Goal: Information Seeking & Learning: Learn about a topic

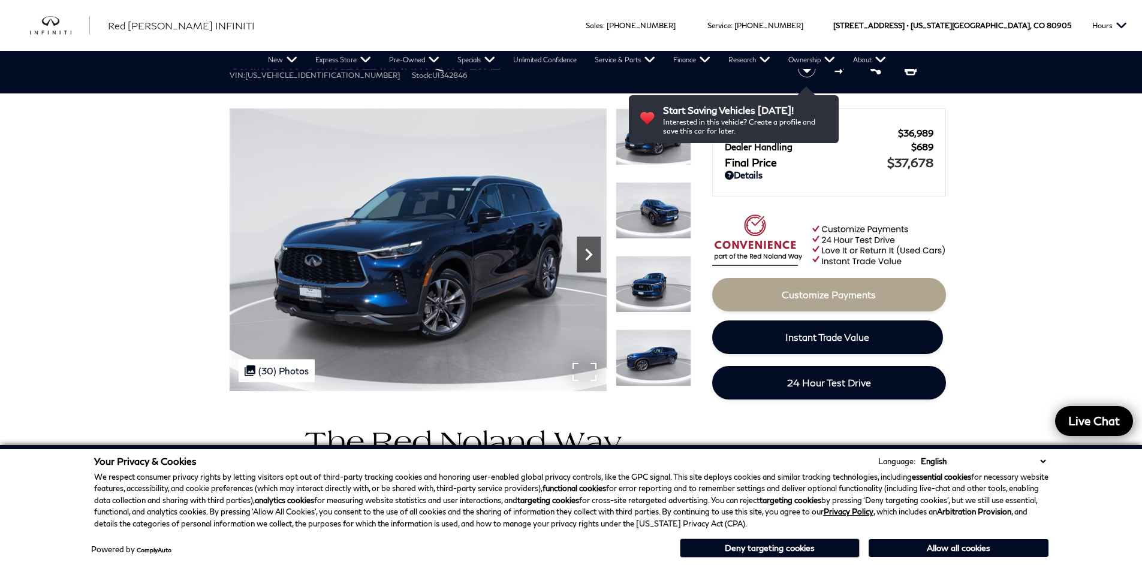
click at [582, 255] on icon "Next" at bounding box center [588, 255] width 24 height 24
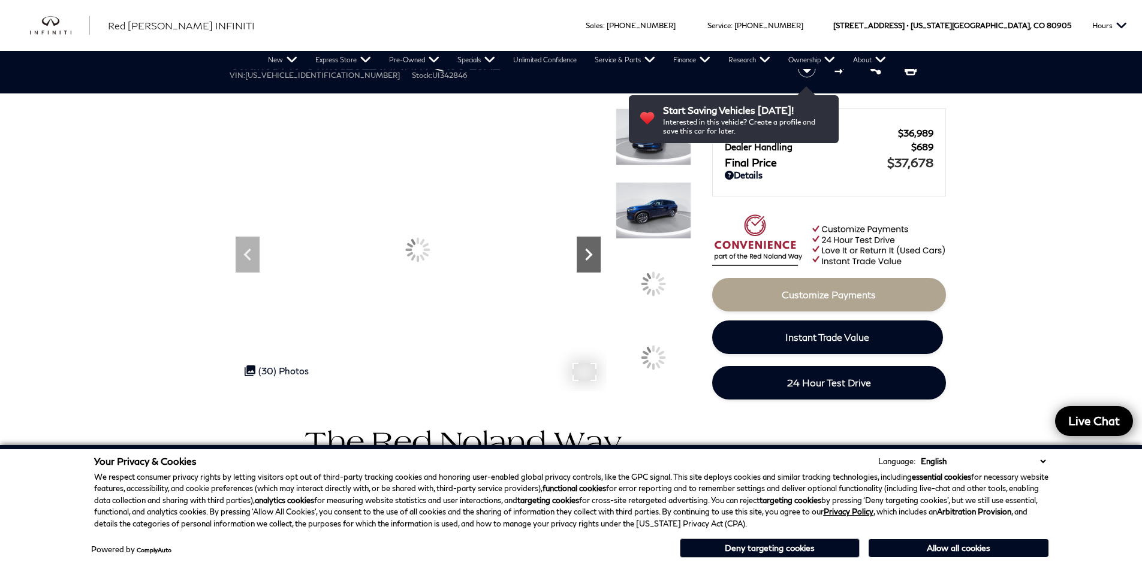
click at [582, 255] on icon "Next" at bounding box center [588, 255] width 24 height 24
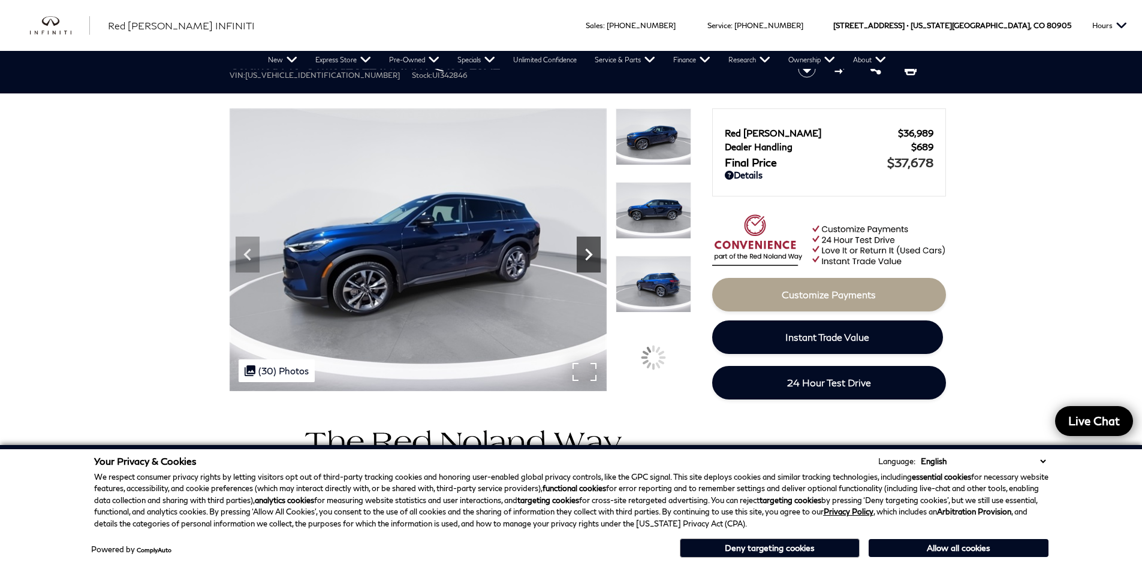
click at [582, 255] on icon "Next" at bounding box center [588, 255] width 24 height 24
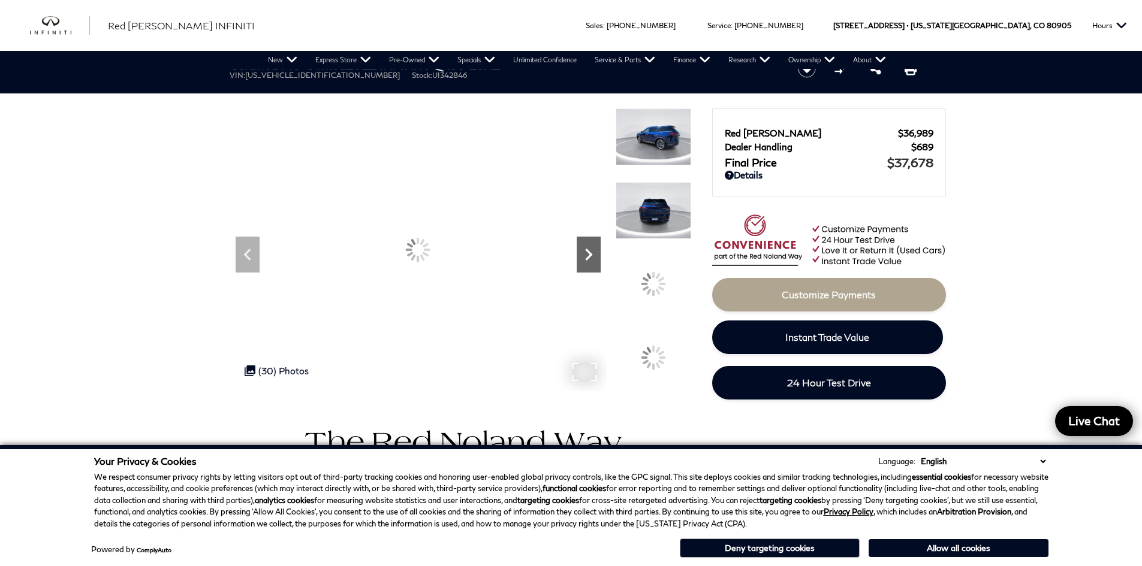
click at [582, 255] on icon "Next" at bounding box center [588, 255] width 24 height 24
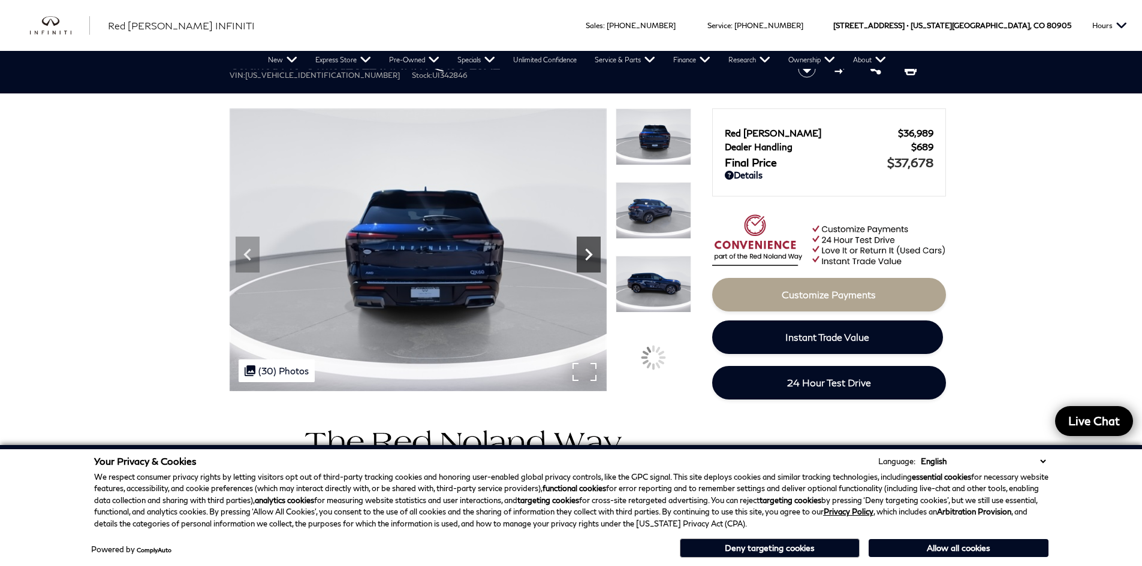
click at [585, 259] on icon "Next" at bounding box center [588, 255] width 7 height 12
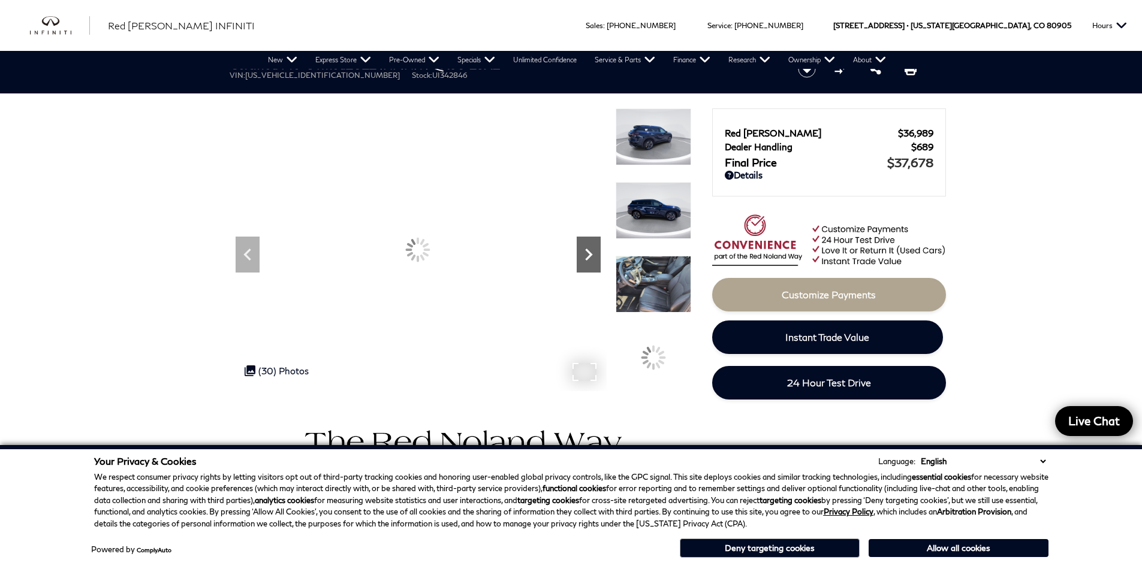
click at [585, 259] on icon "Next" at bounding box center [588, 255] width 7 height 12
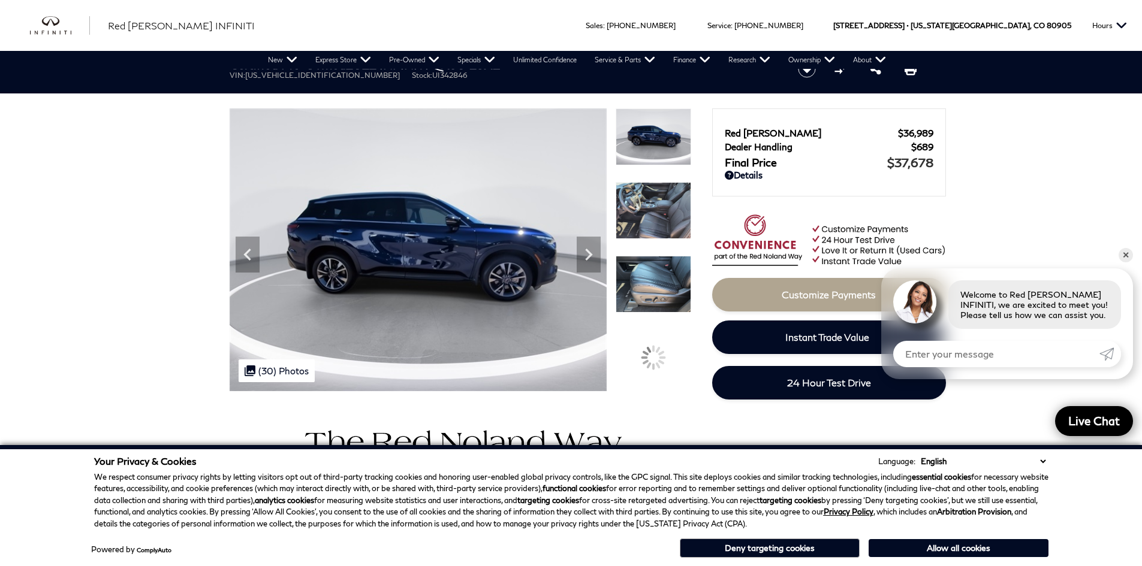
click at [672, 215] on img at bounding box center [653, 210] width 76 height 57
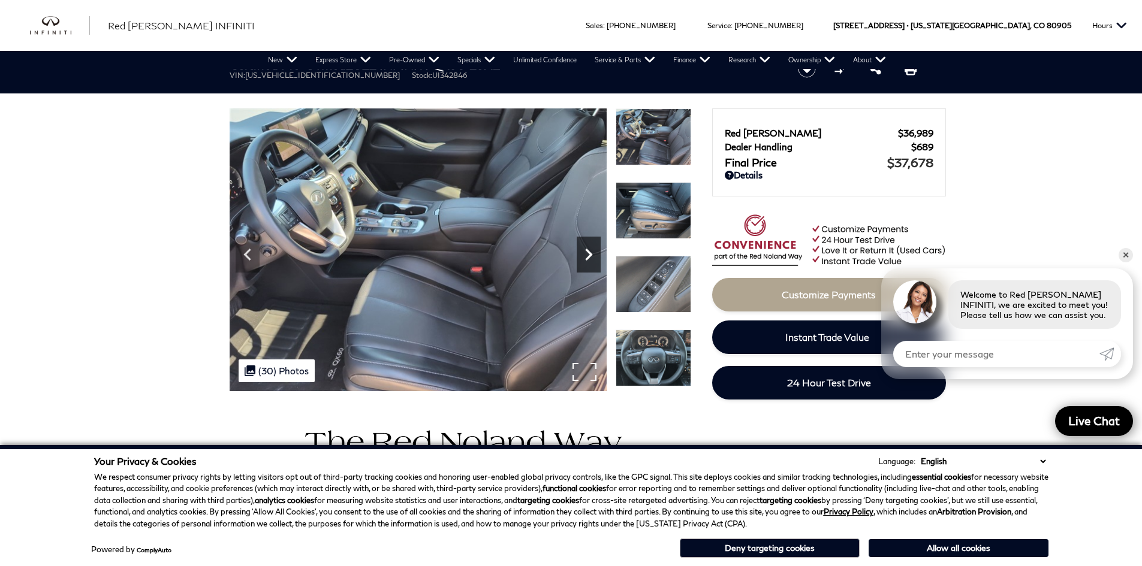
click at [583, 244] on icon "Next" at bounding box center [588, 255] width 24 height 24
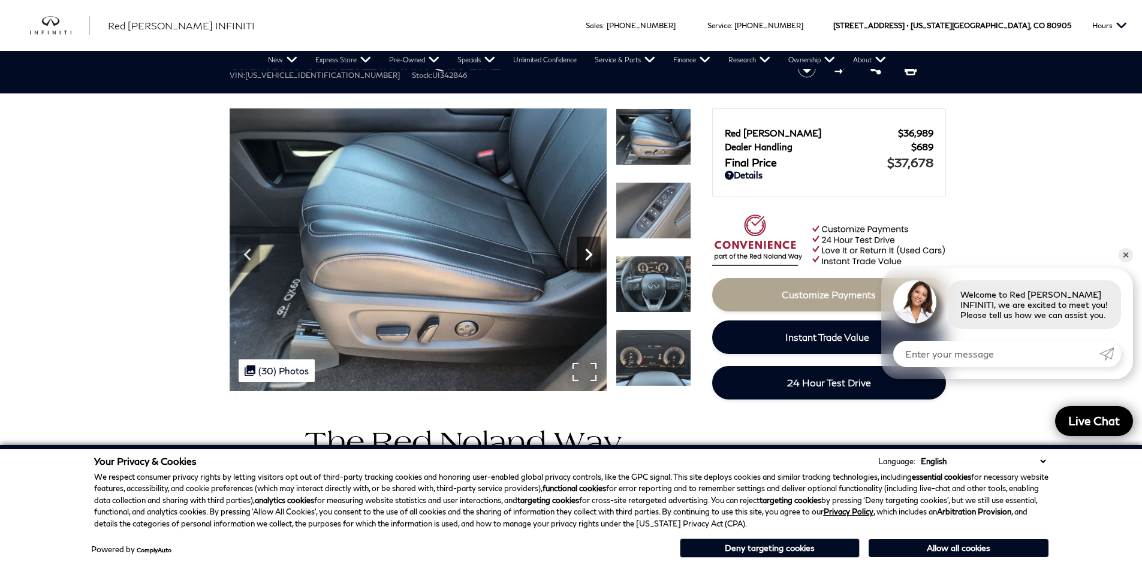
click at [583, 244] on icon "Next" at bounding box center [588, 255] width 24 height 24
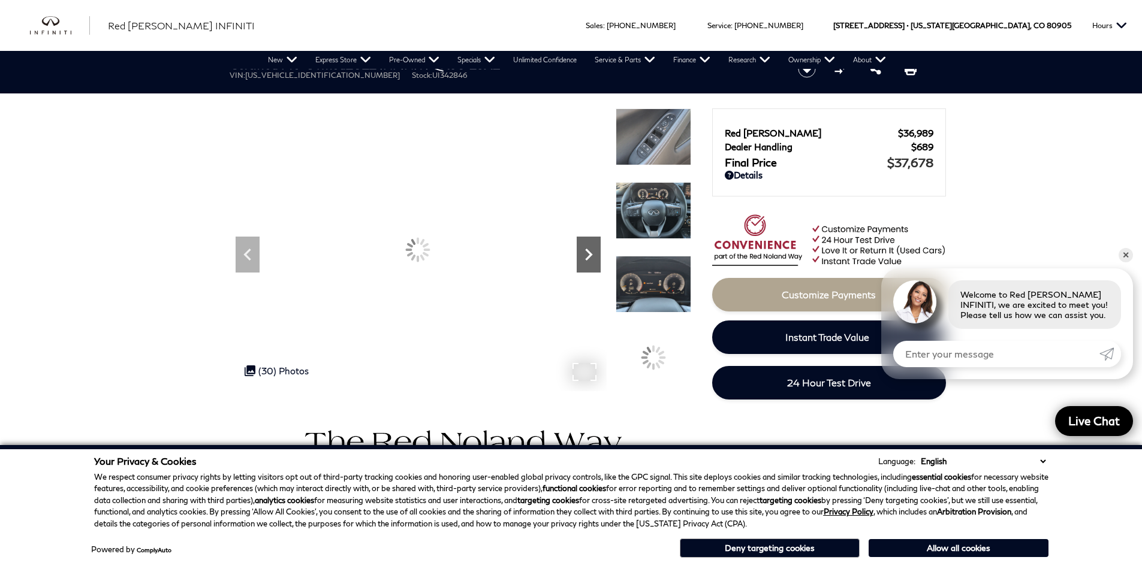
click at [583, 244] on icon "Next" at bounding box center [588, 255] width 24 height 24
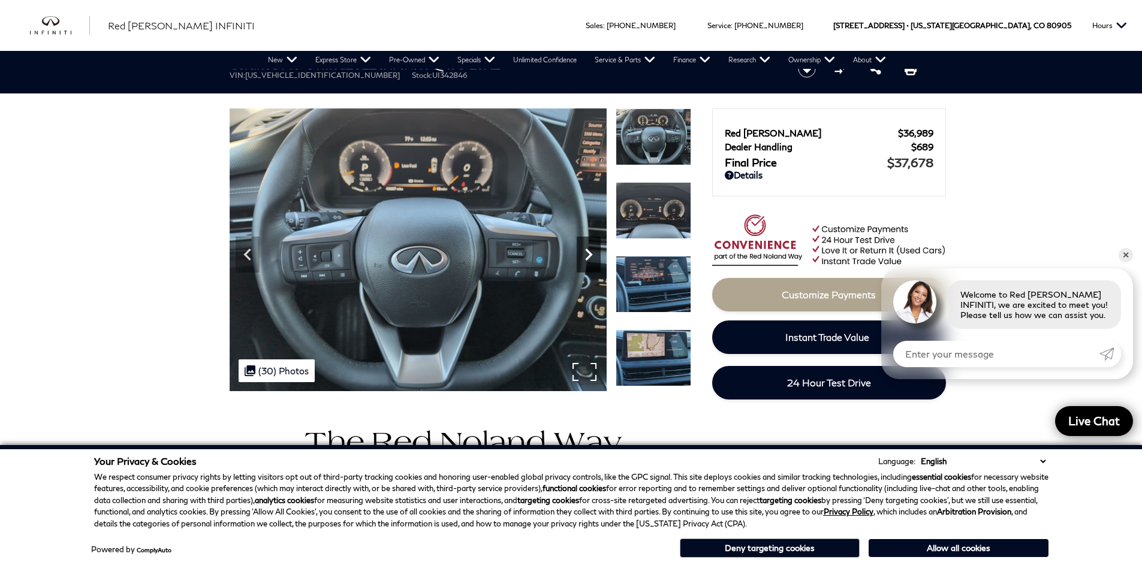
click at [583, 244] on icon "Next" at bounding box center [588, 255] width 24 height 24
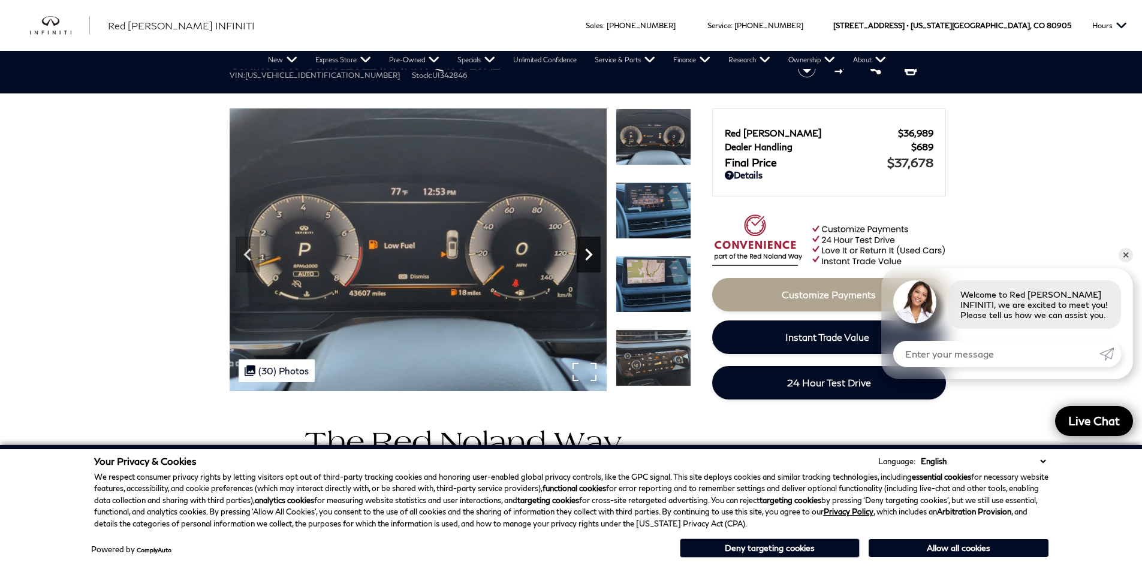
click at [583, 244] on icon "Next" at bounding box center [588, 255] width 24 height 24
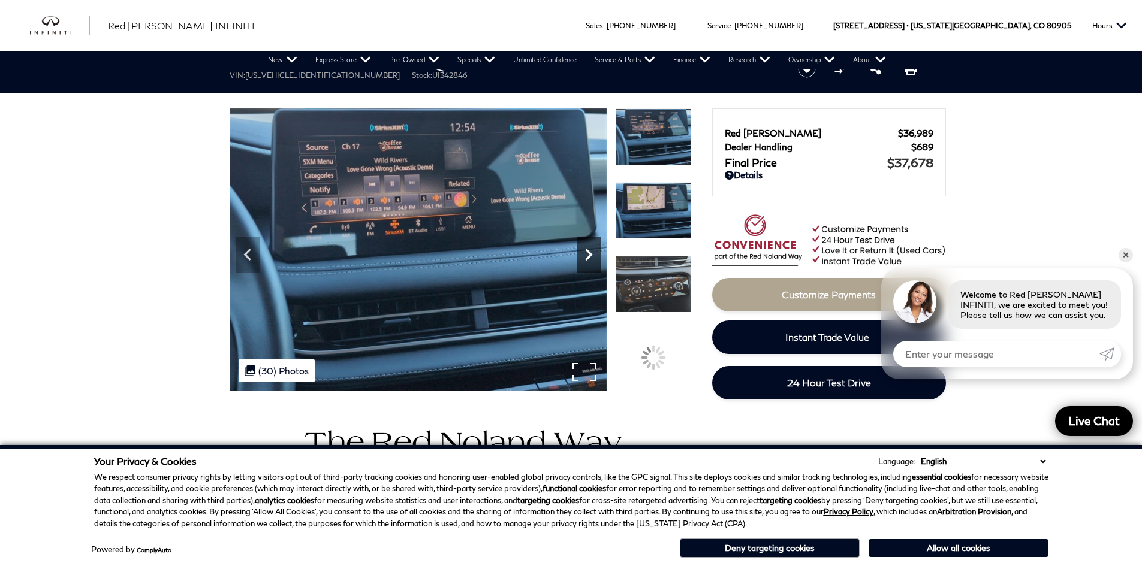
click at [583, 244] on icon "Next" at bounding box center [588, 255] width 24 height 24
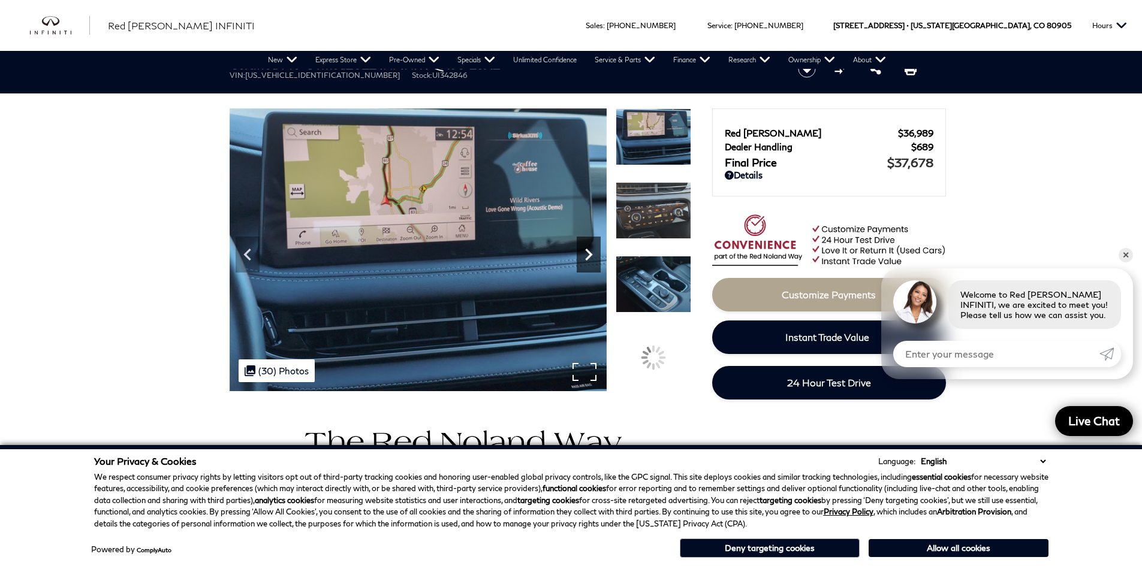
click at [583, 244] on icon "Next" at bounding box center [588, 255] width 24 height 24
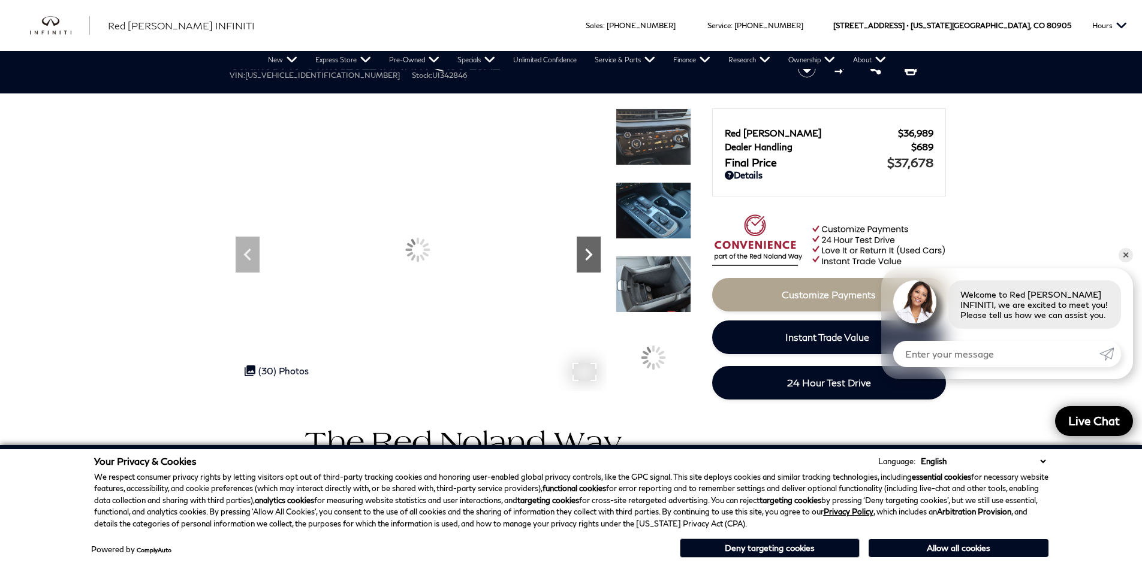
click at [583, 244] on icon "Next" at bounding box center [588, 255] width 24 height 24
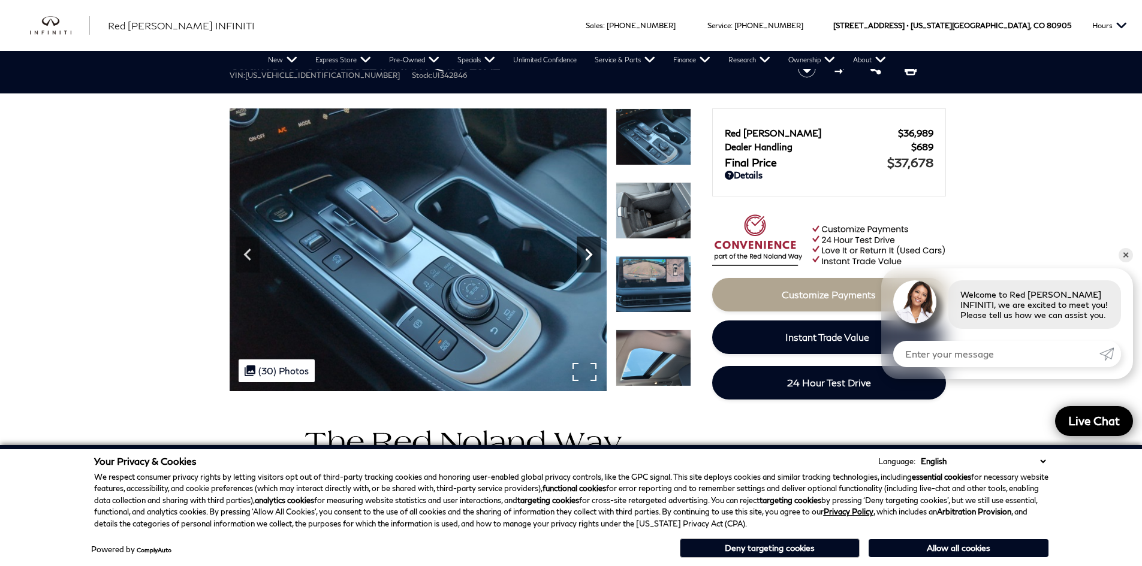
click at [583, 244] on icon "Next" at bounding box center [588, 255] width 24 height 24
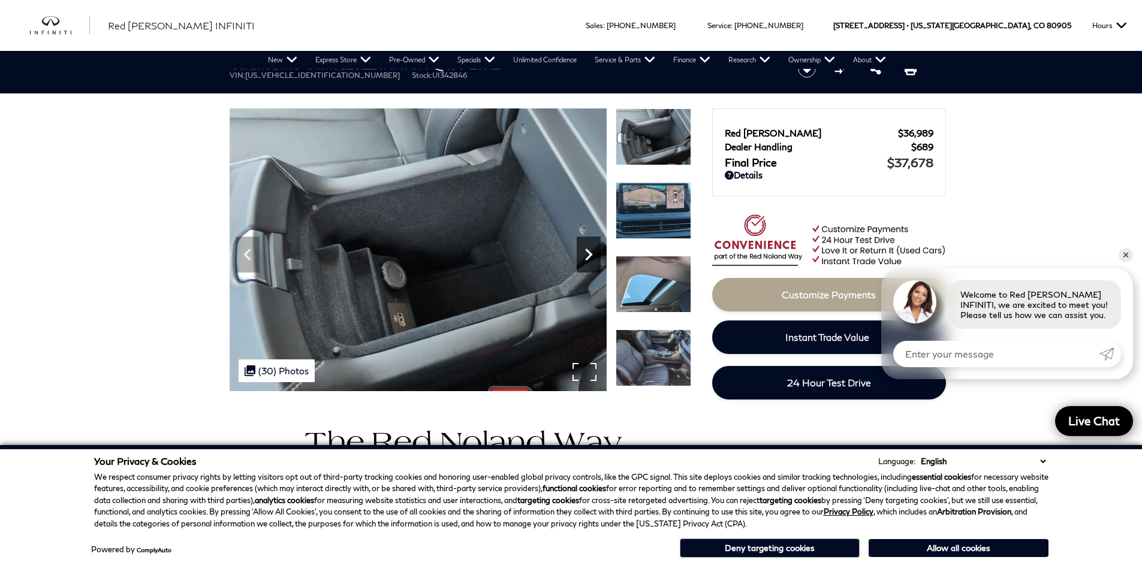
click at [583, 244] on icon "Next" at bounding box center [588, 255] width 24 height 24
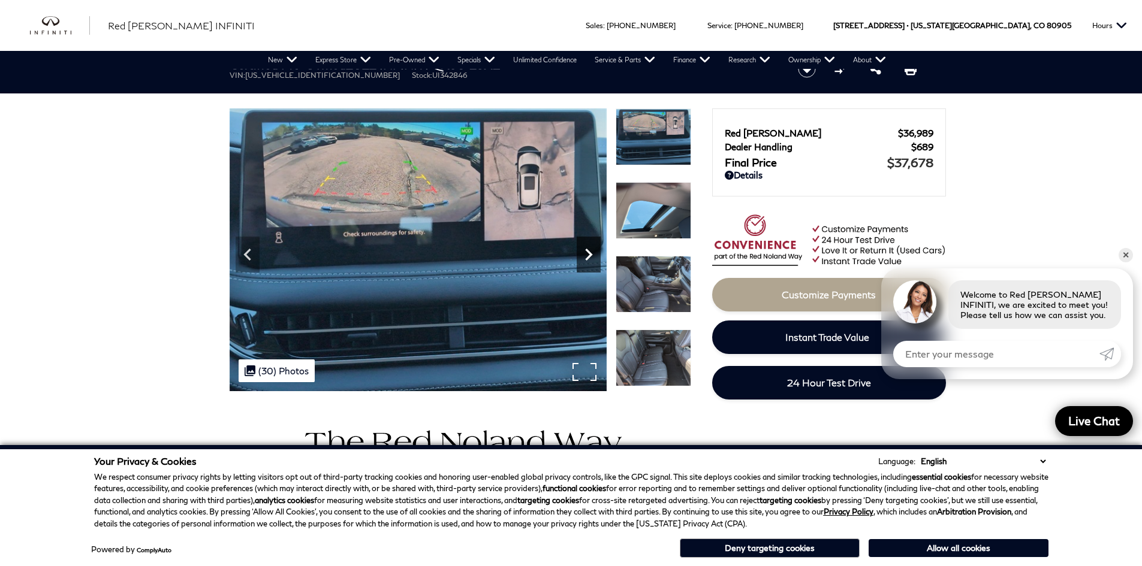
click at [583, 244] on icon "Next" at bounding box center [588, 255] width 24 height 24
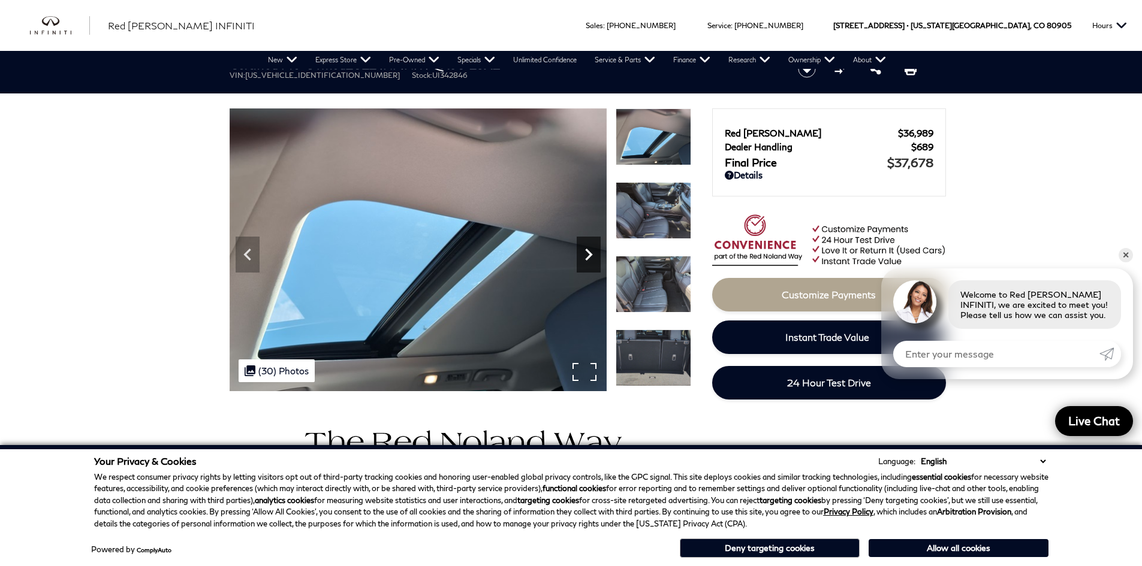
click at [585, 257] on icon "Next" at bounding box center [588, 255] width 24 height 24
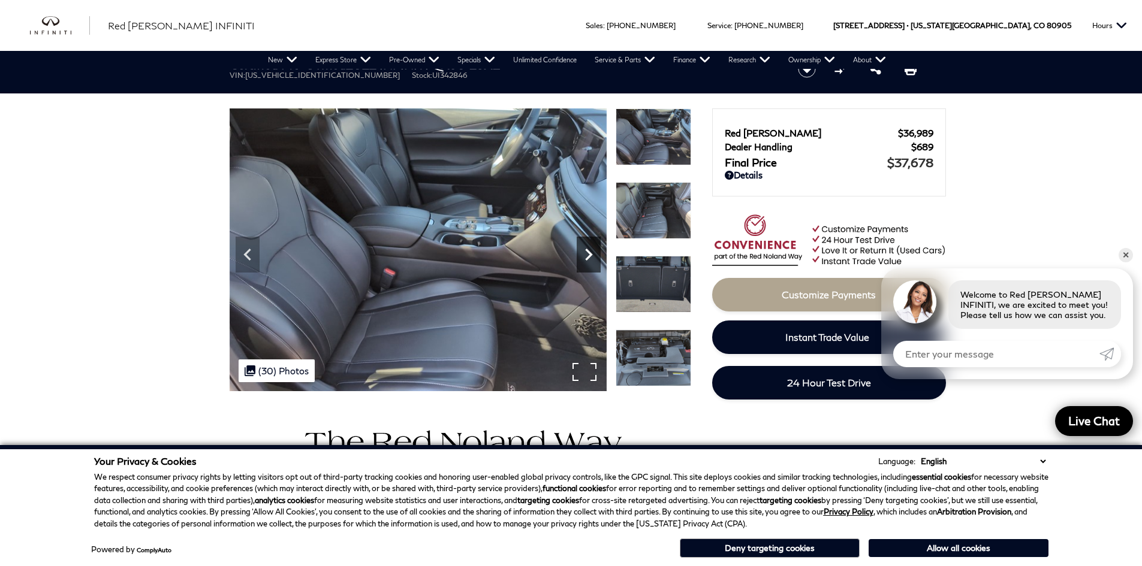
click at [585, 257] on icon "Next" at bounding box center [588, 255] width 24 height 24
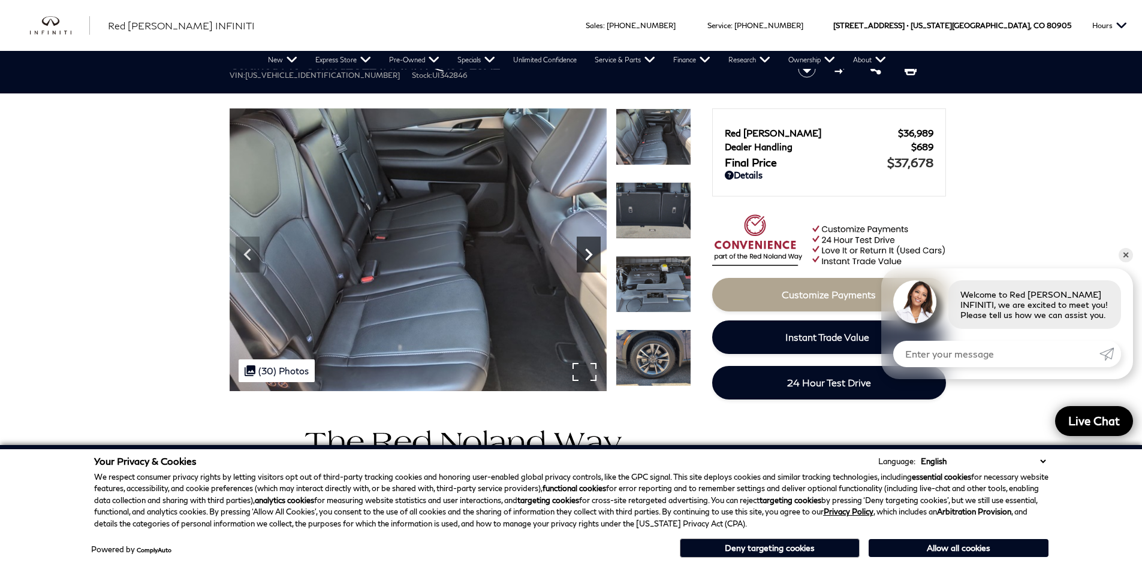
click at [585, 257] on icon "Next" at bounding box center [588, 255] width 24 height 24
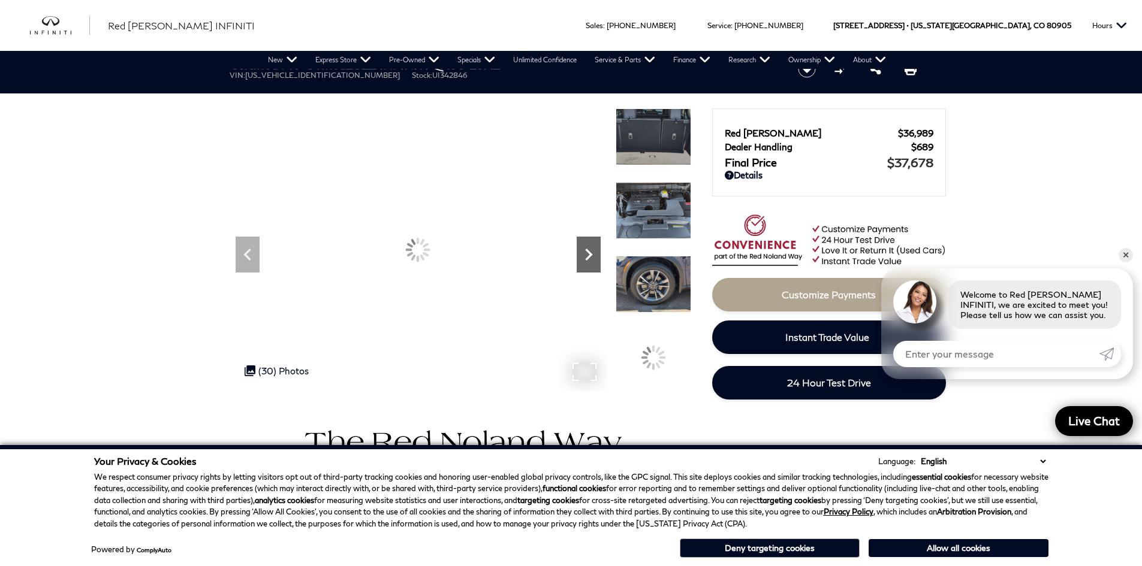
click at [585, 257] on icon "Next" at bounding box center [588, 255] width 24 height 24
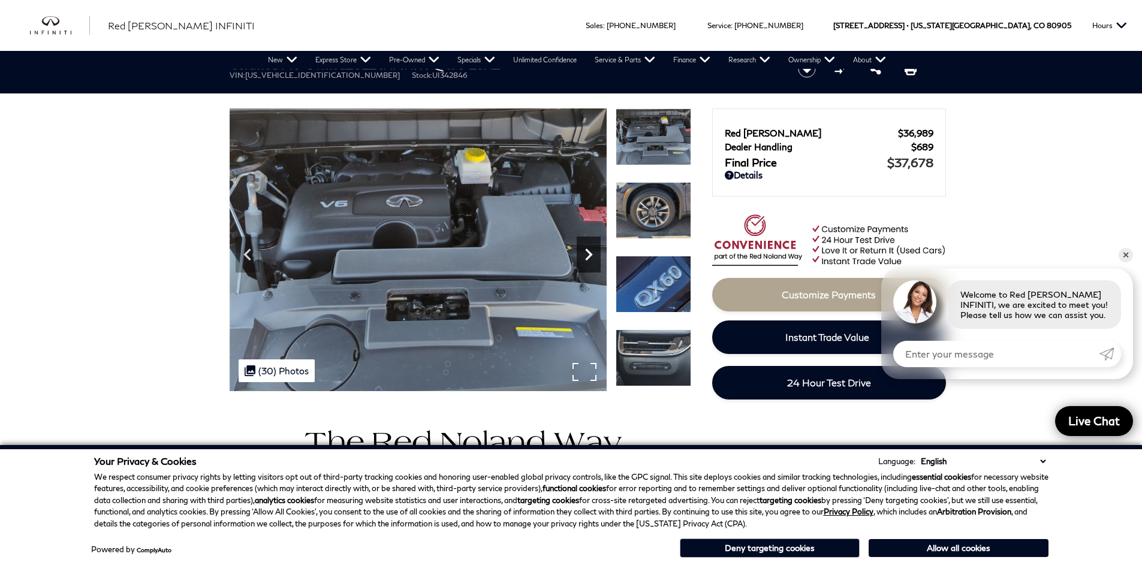
click at [585, 257] on icon "Next" at bounding box center [588, 255] width 24 height 24
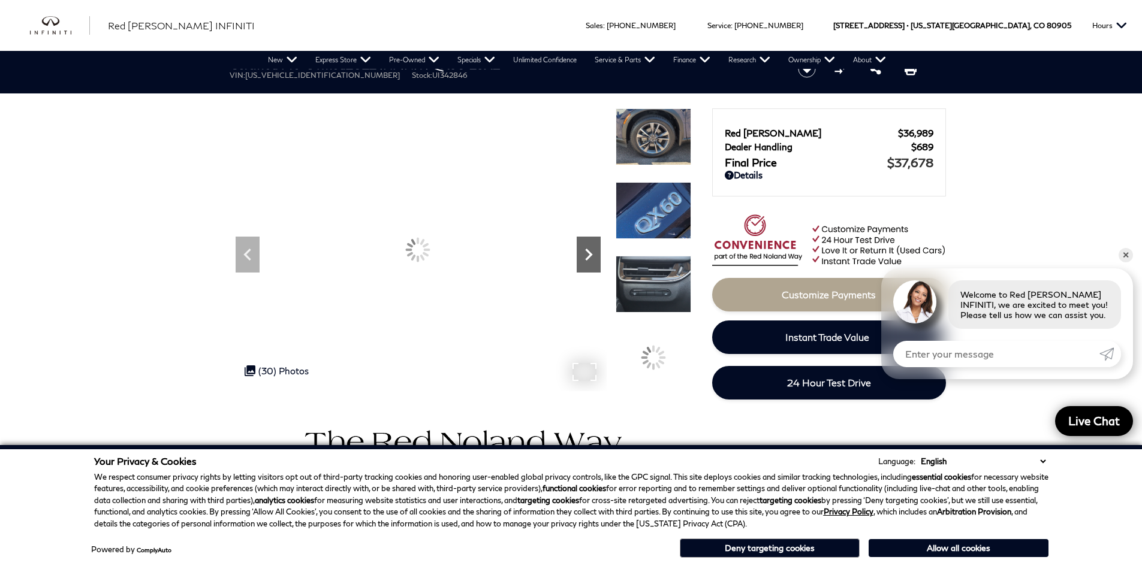
click at [585, 257] on icon "Next" at bounding box center [588, 255] width 24 height 24
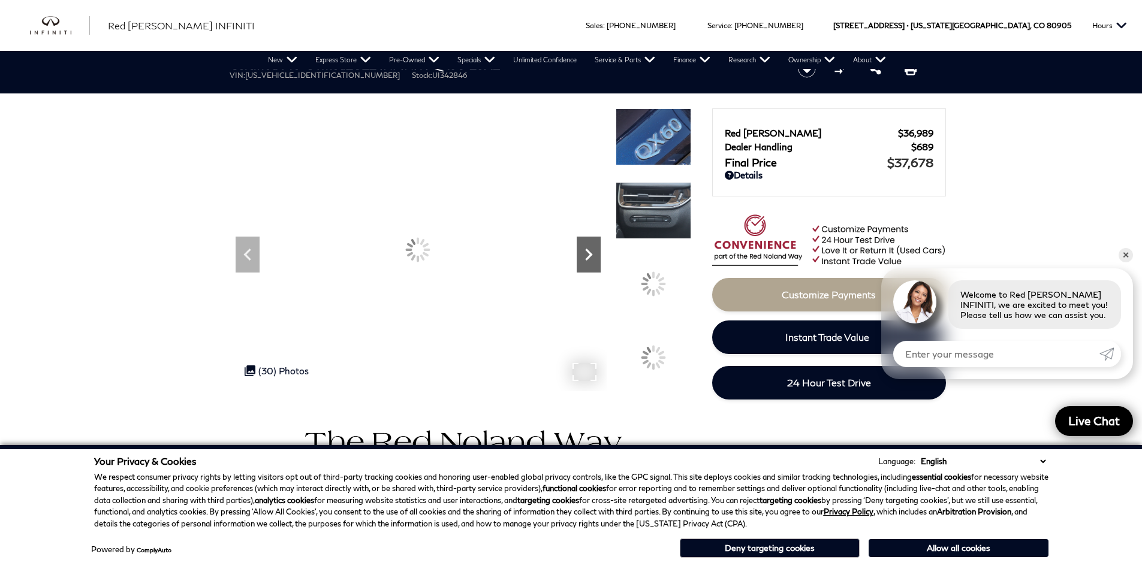
click at [585, 257] on icon "Next" at bounding box center [588, 255] width 24 height 24
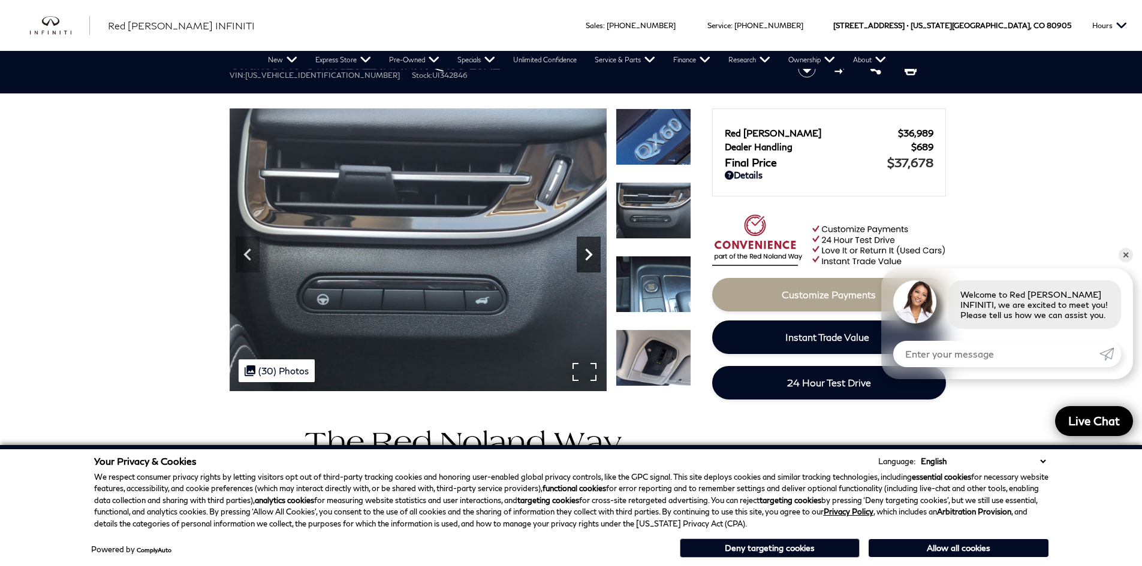
click at [585, 257] on icon "Next" at bounding box center [588, 255] width 24 height 24
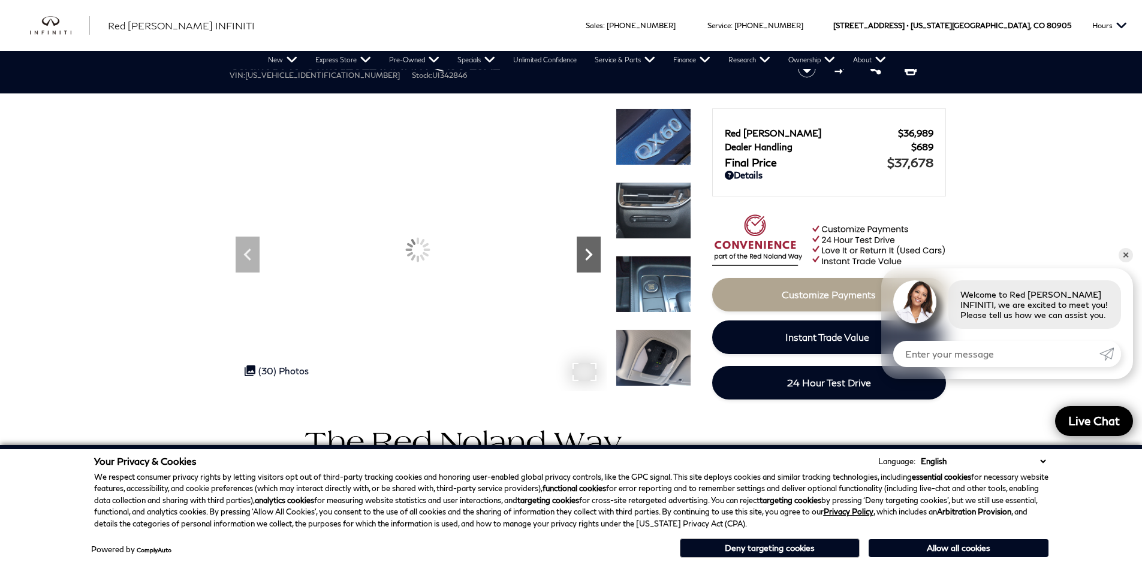
click at [585, 257] on icon "Next" at bounding box center [588, 255] width 24 height 24
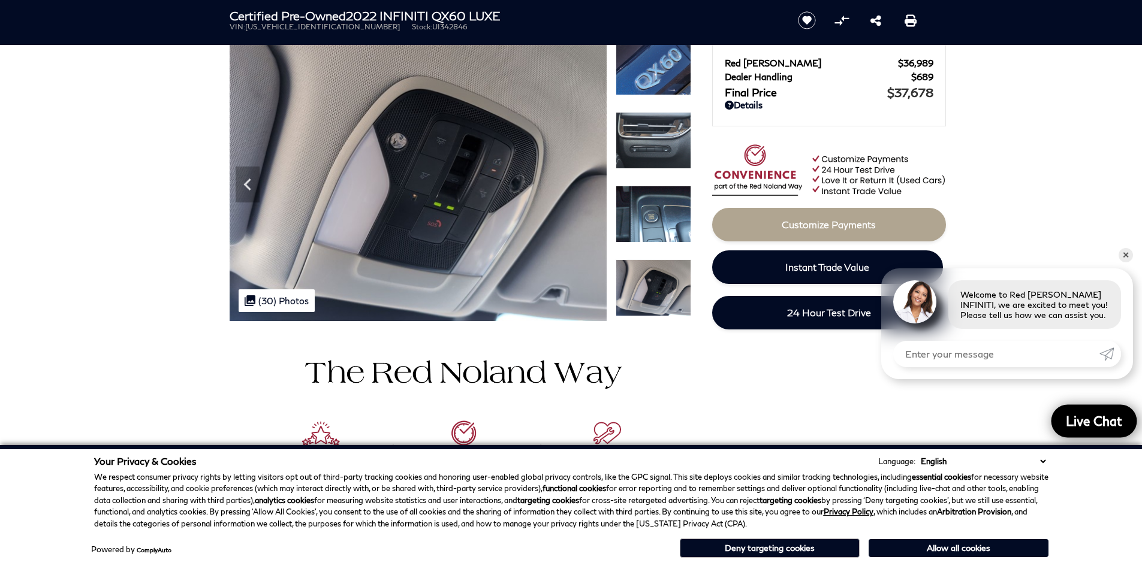
scroll to position [270, 0]
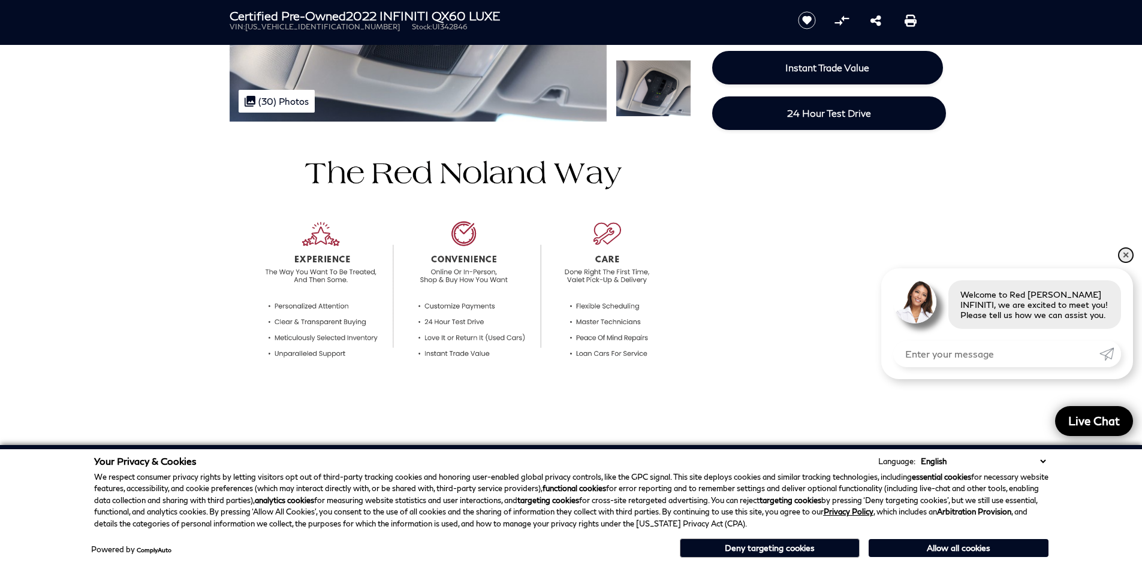
click at [1122, 252] on link "✕" at bounding box center [1125, 255] width 14 height 14
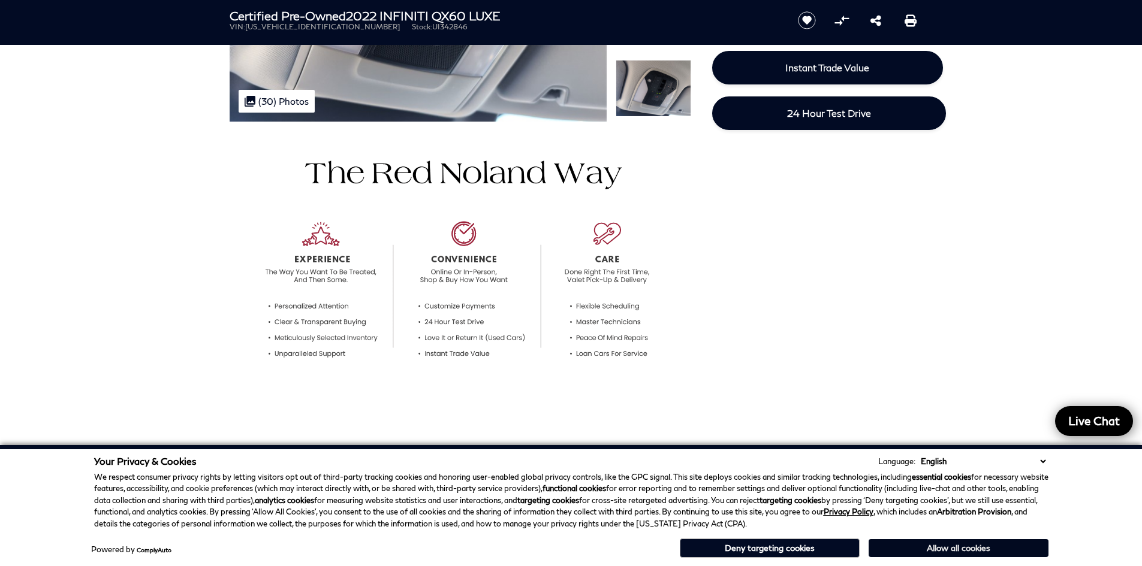
click at [1004, 542] on button "Allow all cookies" at bounding box center [958, 548] width 180 height 18
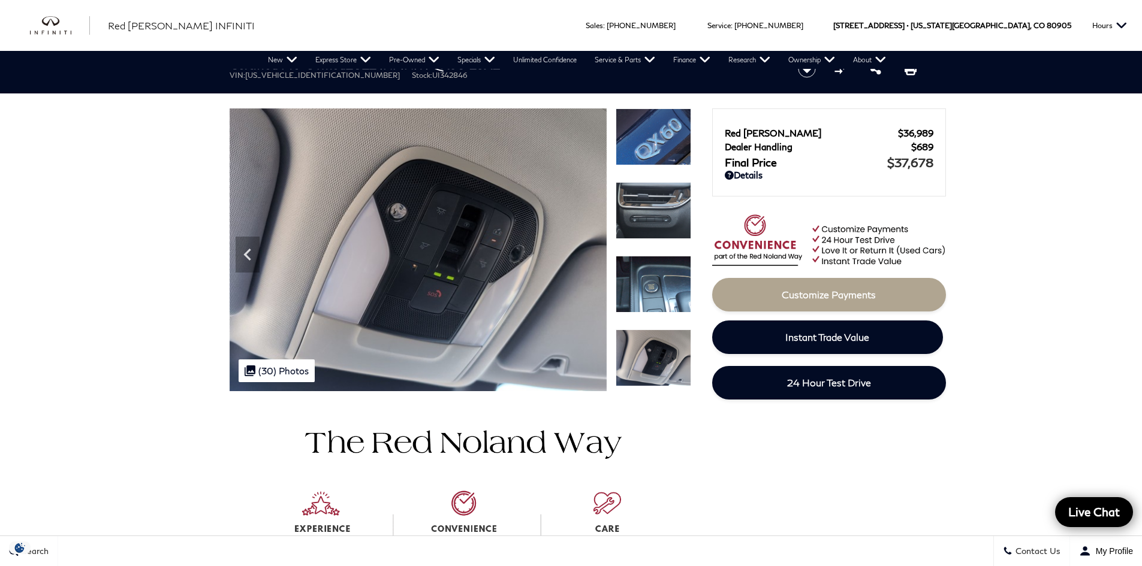
scroll to position [0, 0]
